Goal: Transaction & Acquisition: Purchase product/service

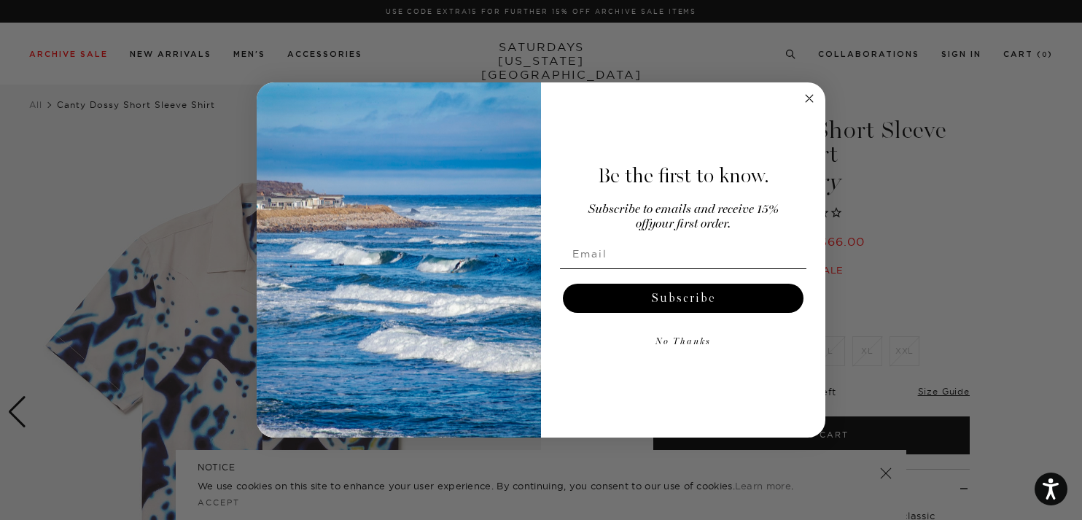
click at [806, 98] on circle "Close dialog" at bounding box center [809, 98] width 17 height 17
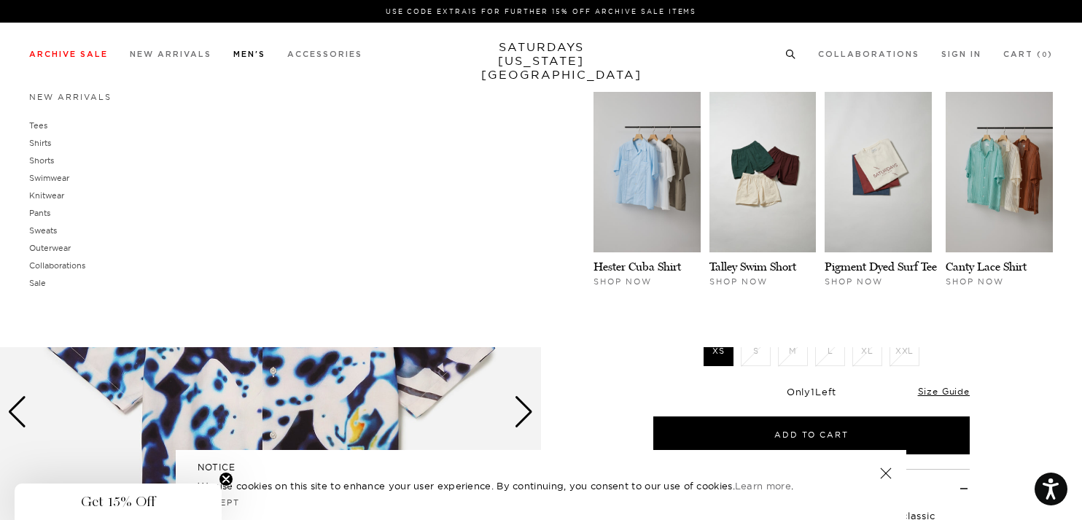
click at [246, 54] on link "Men's" at bounding box center [249, 54] width 32 height 8
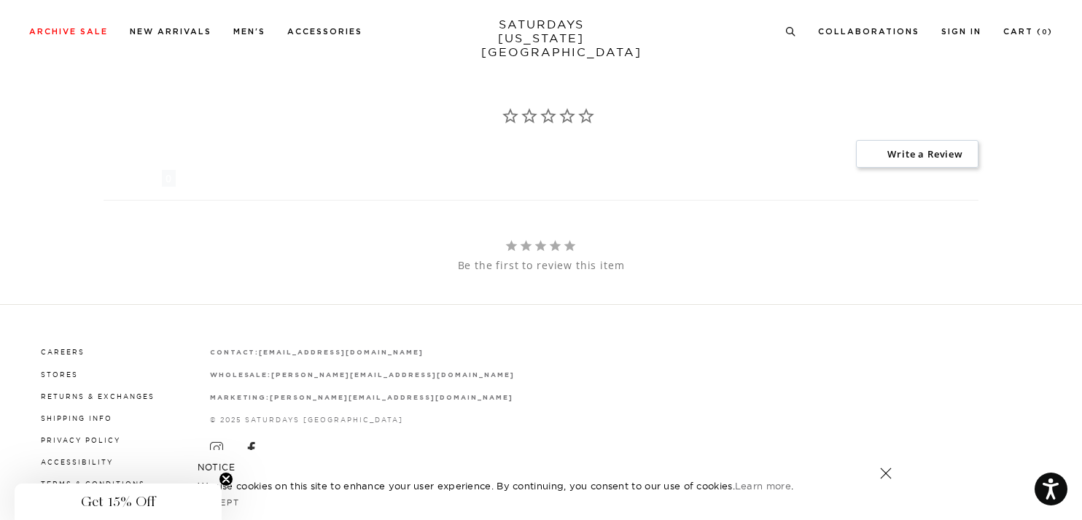
scroll to position [1227, 0]
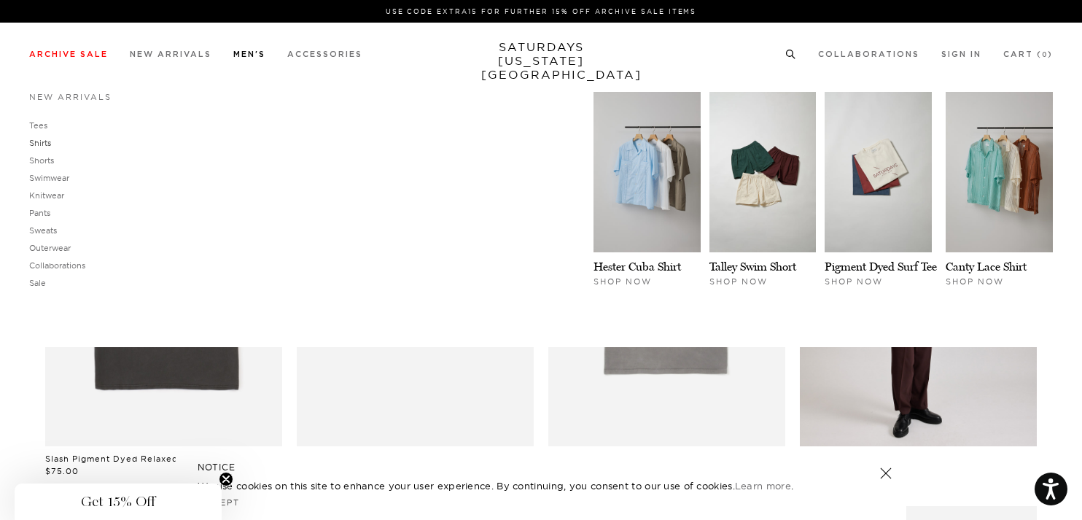
click at [43, 144] on link "Shirts" at bounding box center [40, 143] width 22 height 10
